Goal: Information Seeking & Learning: Learn about a topic

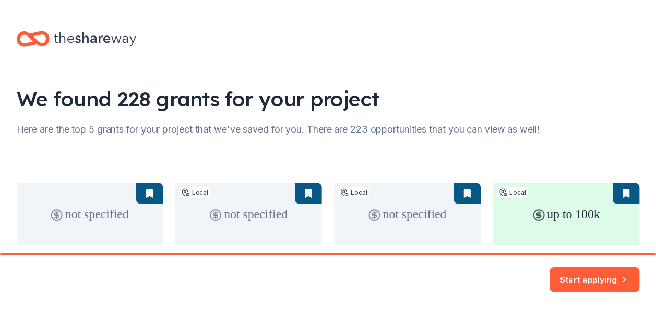
scroll to position [104, 0]
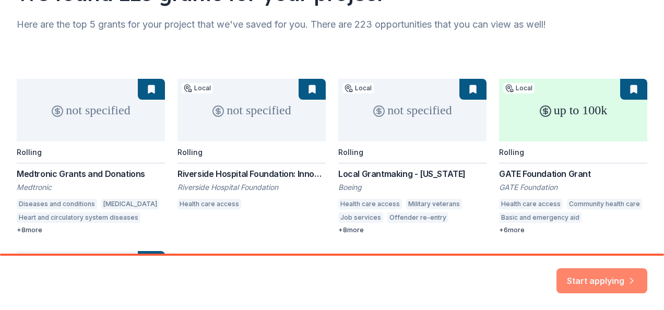
click at [604, 277] on button "Start applying" at bounding box center [601, 274] width 91 height 25
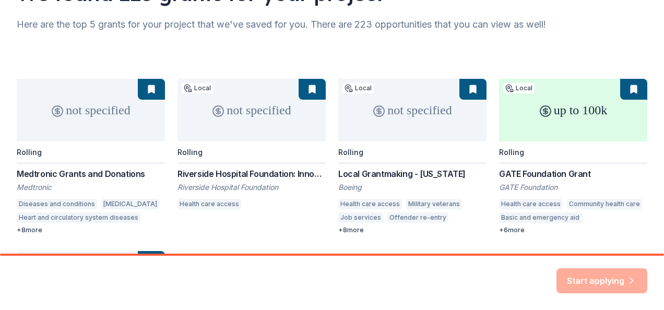
click at [599, 277] on div "Start applying" at bounding box center [601, 280] width 91 height 25
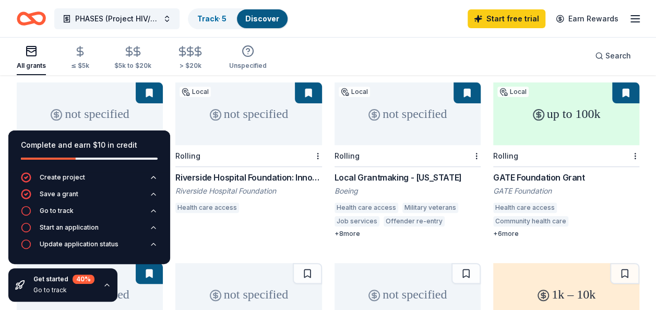
scroll to position [52, 0]
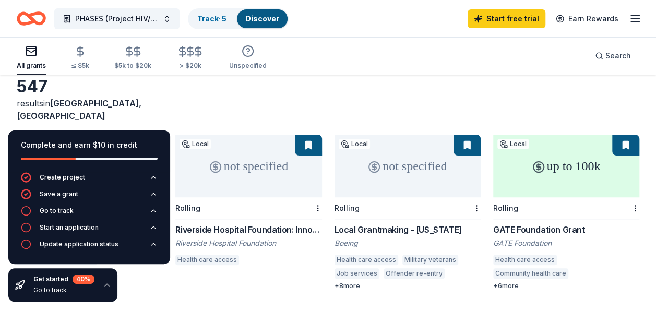
click at [130, 279] on div "Complete and earn $10 in credit Create project Save a grant Go to track Start a…" at bounding box center [89, 216] width 178 height 188
click at [82, 124] on div "Complete and earn $10 in credit Create project Save a grant Go to track Start a…" at bounding box center [89, 216] width 178 height 188
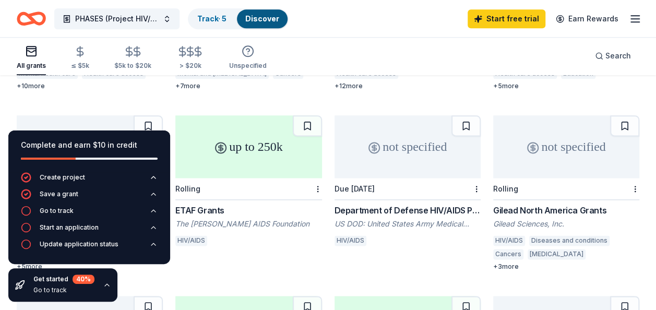
scroll to position [665, 0]
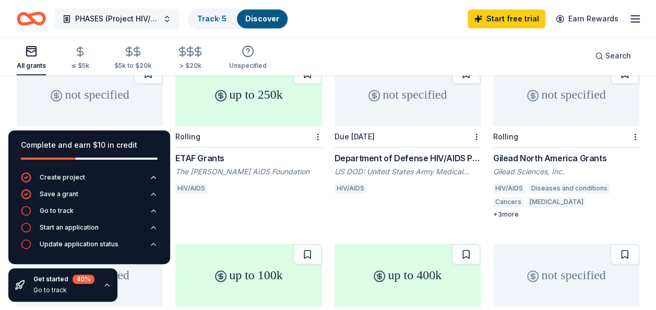
click at [166, 18] on button "PHASES (Project HIV/AIDS, HCV, SUDs Educational Services)" at bounding box center [116, 18] width 125 height 21
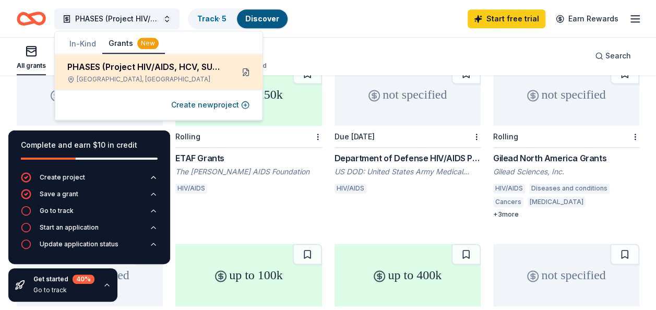
click at [243, 69] on button at bounding box center [245, 72] width 17 height 17
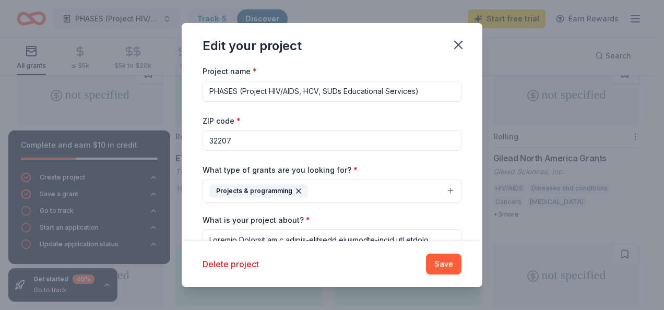
drag, startPoint x: 427, startPoint y: 91, endPoint x: 68, endPoint y: 89, distance: 358.5
click at [69, 89] on div "Edit your project Project name * PHASES (Project HIV/AIDS, HCV, SUDs Educationa…" at bounding box center [332, 155] width 664 height 310
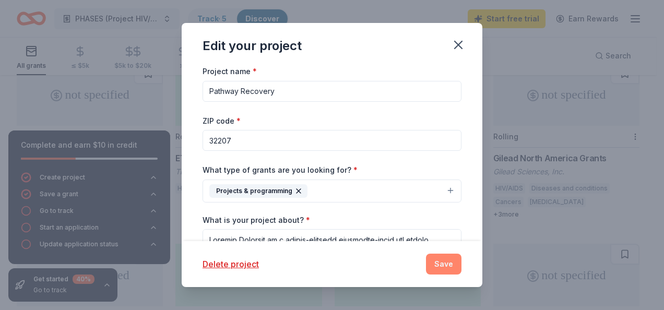
type input "Pathway Recovery"
click at [446, 265] on button "Save" at bounding box center [443, 264] width 35 height 21
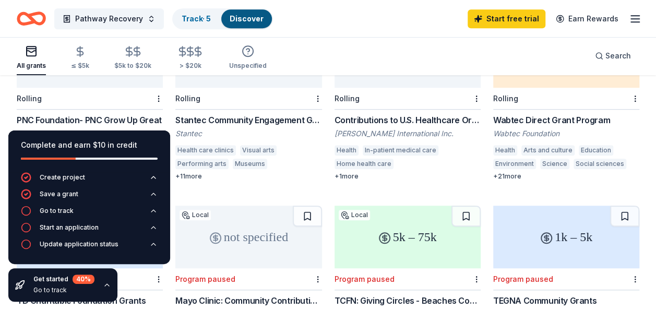
scroll to position [365, 0]
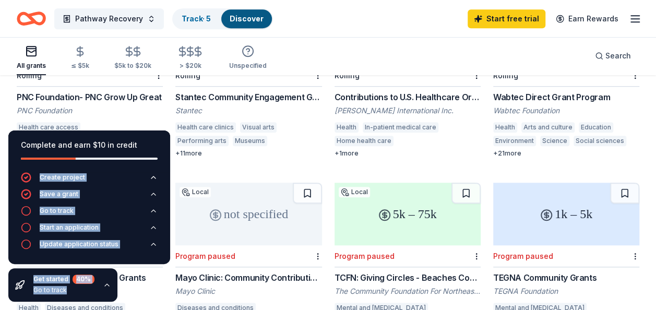
drag, startPoint x: 77, startPoint y: 157, endPoint x: -2, endPoint y: 177, distance: 81.5
click at [247, 155] on div "not specified Rolling Medtronic Grants and Donations Medtronic Diseases and con…" at bounding box center [328, 261] width 623 height 878
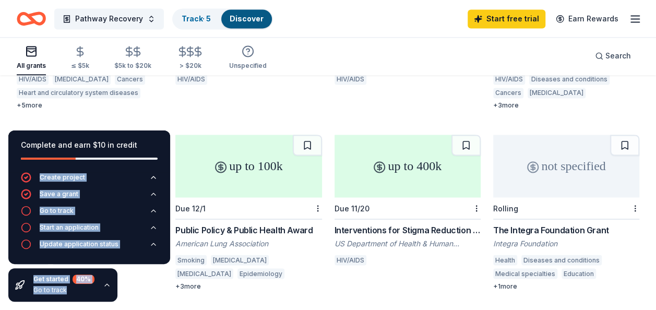
scroll to position [835, 0]
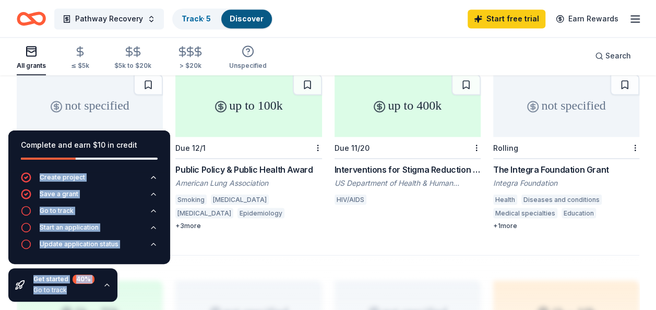
click at [362, 163] on div "Interventions for Stigma Reduction to Improve HIV/AIDS Prevention, Treatment an…" at bounding box center [407, 169] width 146 height 13
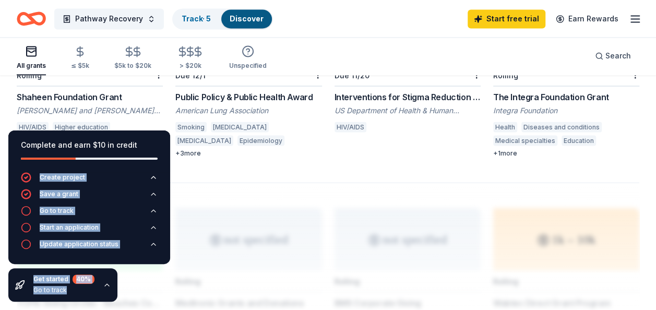
scroll to position [887, 0]
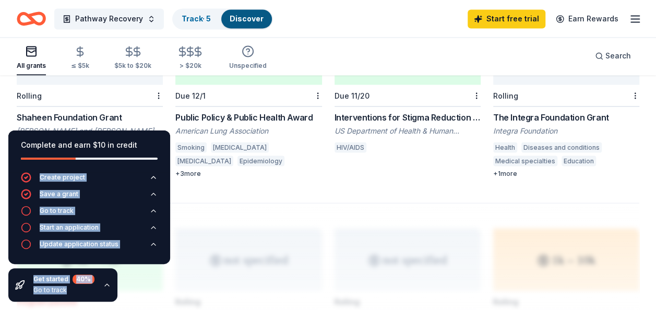
click at [68, 111] on div "Shaheen Foundation Grant" at bounding box center [90, 117] width 146 height 13
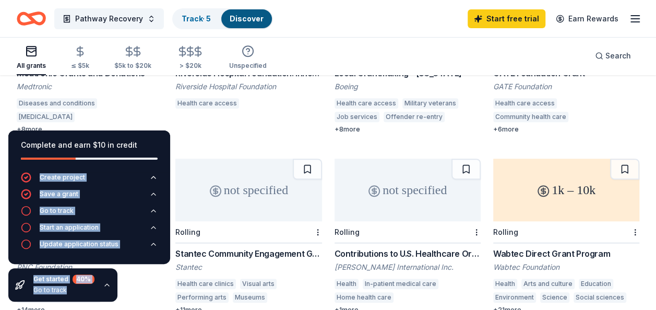
scroll to position [157, 0]
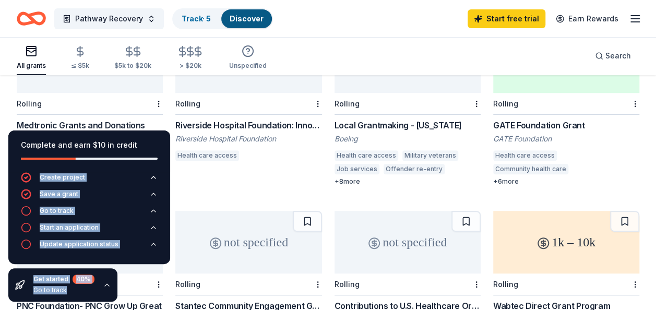
click at [111, 119] on div "Medtronic Grants and Donations" at bounding box center [90, 125] width 146 height 13
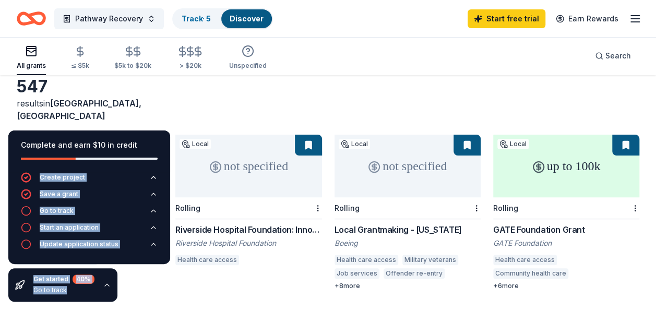
scroll to position [104, 0]
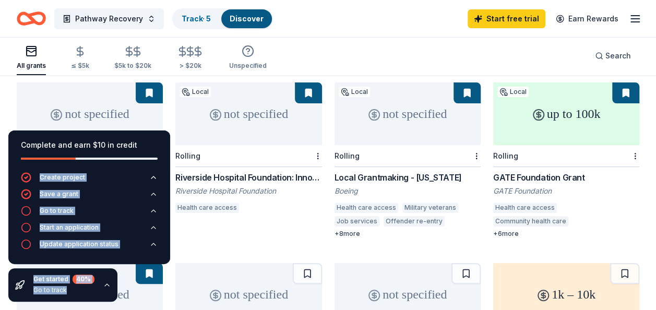
click at [521, 171] on div "GATE Foundation Grant" at bounding box center [566, 177] width 146 height 13
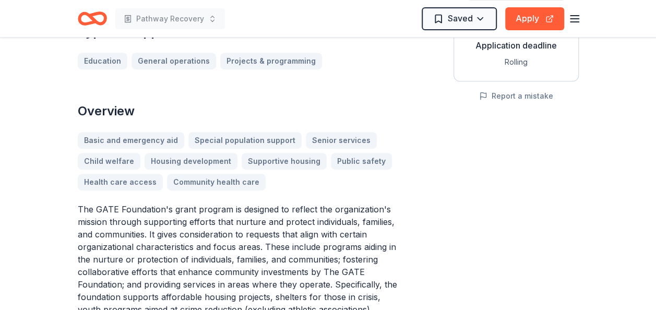
scroll to position [261, 0]
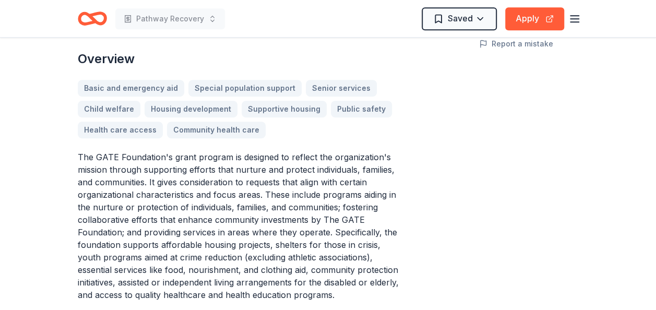
drag, startPoint x: 160, startPoint y: 243, endPoint x: 165, endPoint y: 241, distance: 5.6
click at [171, 243] on p "The GATE Foundation's grant program is designed to reflect the organization's m…" at bounding box center [241, 226] width 326 height 150
drag, startPoint x: 160, startPoint y: 241, endPoint x: 245, endPoint y: 233, distance: 85.5
click at [228, 235] on p "The GATE Foundation's grant program is designed to reflect the organization's m…" at bounding box center [241, 226] width 326 height 150
drag, startPoint x: 265, startPoint y: 245, endPoint x: 185, endPoint y: 250, distance: 80.0
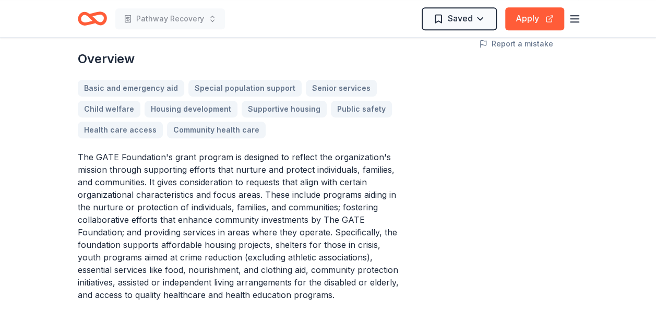
click at [190, 249] on p "The GATE Foundation's grant program is designed to reflect the organization's m…" at bounding box center [241, 226] width 326 height 150
